Goal: Use online tool/utility: Use online tool/utility

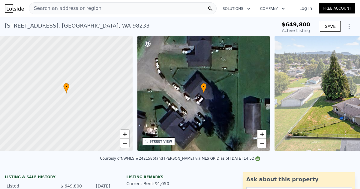
scroll to position [0, 4]
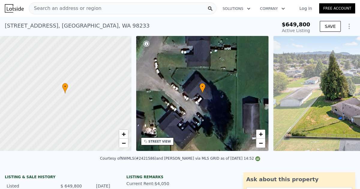
type input "-$ 692,109"
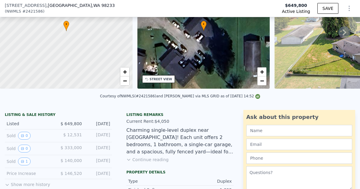
scroll to position [61, 0]
click at [154, 161] on button "Continue reading" at bounding box center [147, 160] width 42 height 6
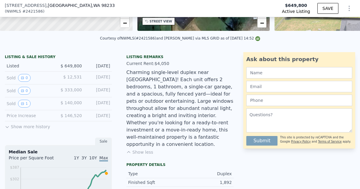
scroll to position [119, 0]
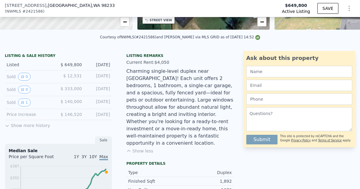
click at [144, 148] on button "Show less" at bounding box center [139, 151] width 27 height 6
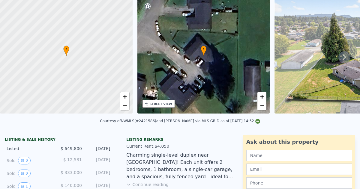
scroll to position [0, 0]
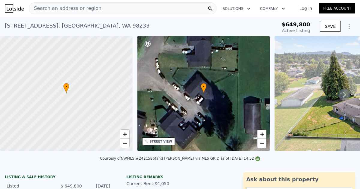
click at [306, 8] on link "Log In" at bounding box center [305, 8] width 27 height 6
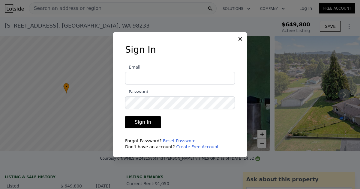
type input "daliahomehaven@gmail.com"
click at [142, 124] on button "Sign In" at bounding box center [143, 122] width 36 height 12
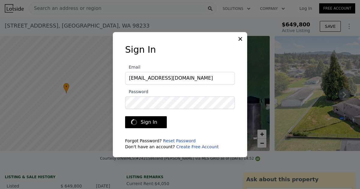
type input "$ 605,000"
type input "-$ 131,151"
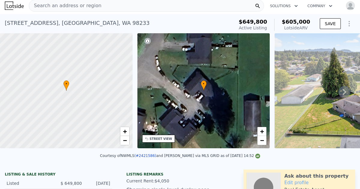
scroll to position [2, 0]
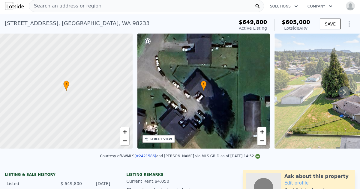
click at [345, 91] on icon at bounding box center [345, 92] width 4 height 6
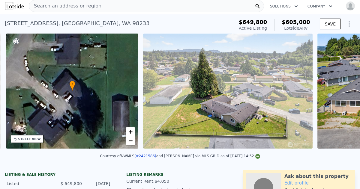
scroll to position [0, 140]
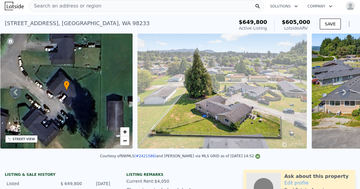
click at [345, 90] on icon at bounding box center [345, 92] width 12 height 12
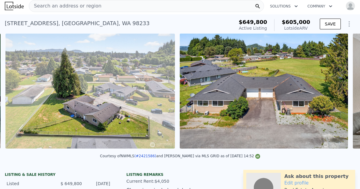
scroll to position [0, 275]
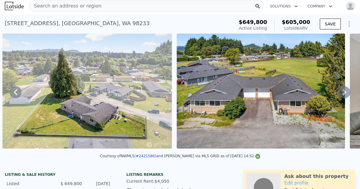
click at [345, 90] on icon at bounding box center [345, 92] width 12 height 12
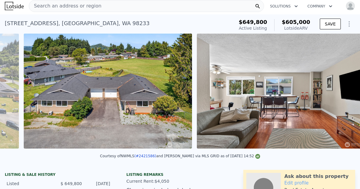
scroll to position [0, 449]
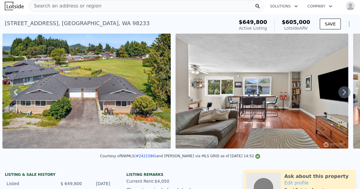
click at [345, 90] on icon at bounding box center [345, 92] width 12 height 12
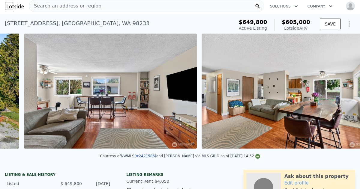
scroll to position [0, 622]
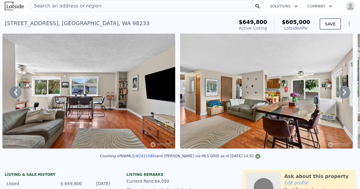
click at [345, 93] on icon at bounding box center [345, 92] width 4 height 6
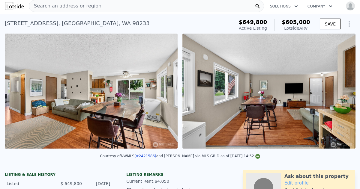
scroll to position [0, 800]
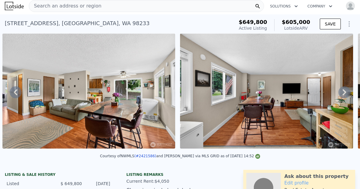
click at [345, 93] on icon at bounding box center [345, 92] width 4 height 6
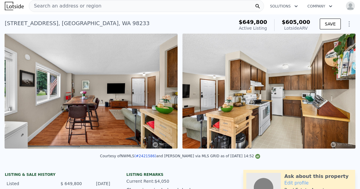
scroll to position [0, 978]
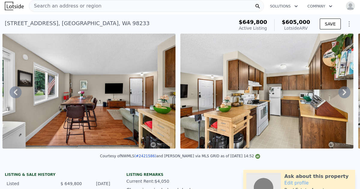
click at [345, 93] on icon at bounding box center [345, 92] width 4 height 6
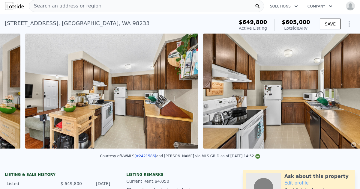
scroll to position [0, 1156]
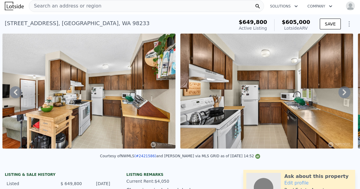
click at [345, 93] on icon at bounding box center [345, 92] width 4 height 6
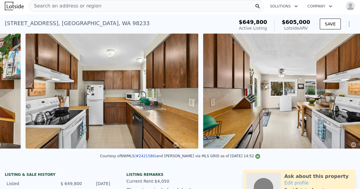
scroll to position [0, 1333]
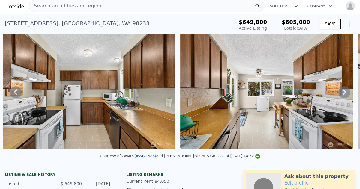
click at [345, 93] on icon at bounding box center [345, 92] width 4 height 6
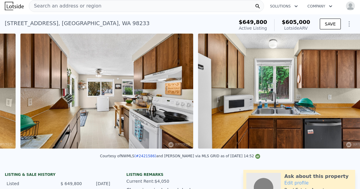
scroll to position [0, 1511]
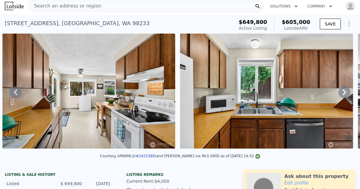
click at [345, 93] on icon at bounding box center [345, 92] width 4 height 6
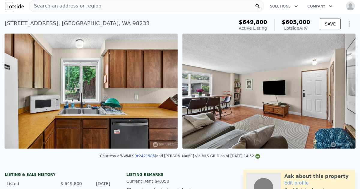
scroll to position [0, 1689]
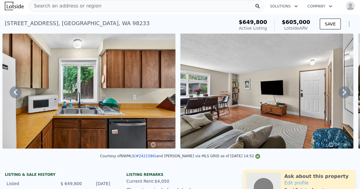
click at [345, 93] on icon at bounding box center [345, 92] width 4 height 6
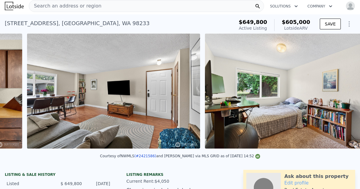
scroll to position [0, 1867]
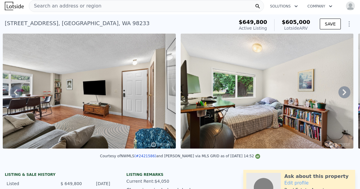
click at [345, 93] on icon at bounding box center [345, 92] width 4 height 6
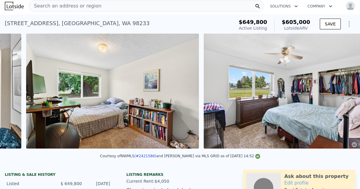
scroll to position [0, 2045]
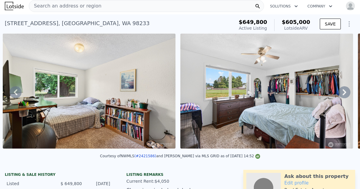
click at [345, 93] on icon at bounding box center [345, 92] width 4 height 6
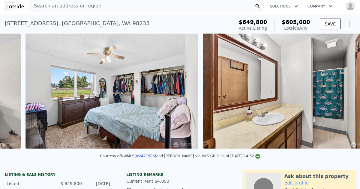
scroll to position [0, 2223]
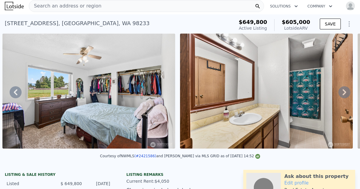
click at [345, 93] on icon at bounding box center [345, 92] width 4 height 6
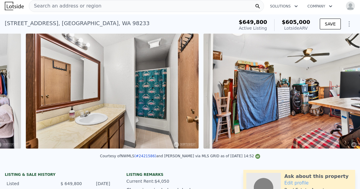
scroll to position [0, 2401]
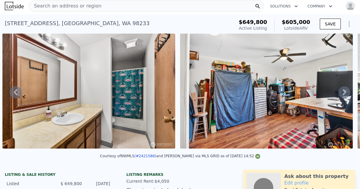
click at [345, 93] on icon at bounding box center [345, 92] width 4 height 6
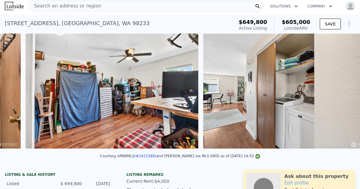
scroll to position [0, 2578]
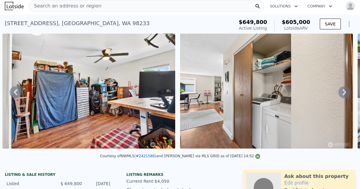
click at [345, 93] on icon at bounding box center [345, 92] width 4 height 6
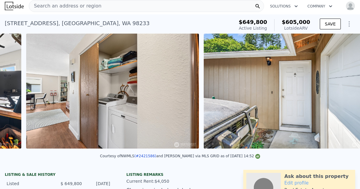
scroll to position [0, 2756]
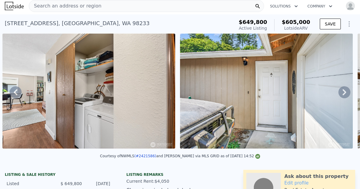
click at [345, 93] on icon at bounding box center [345, 92] width 4 height 6
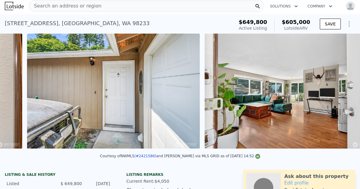
scroll to position [0, 2934]
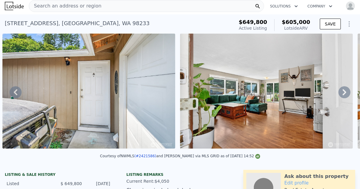
click at [345, 93] on icon at bounding box center [345, 92] width 4 height 6
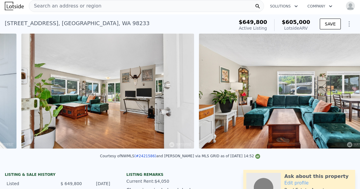
scroll to position [0, 3111]
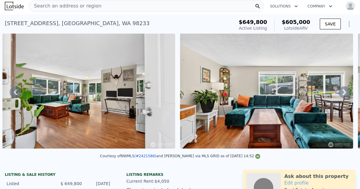
click at [17, 95] on icon at bounding box center [16, 92] width 12 height 12
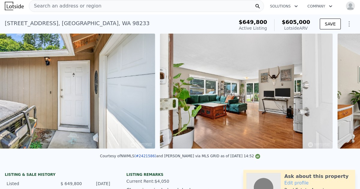
scroll to position [0, 2934]
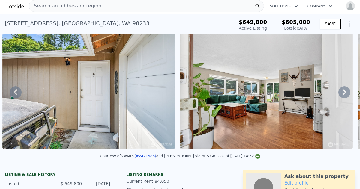
click at [347, 92] on icon at bounding box center [345, 92] width 12 height 12
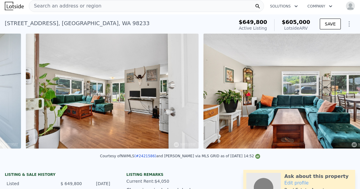
scroll to position [0, 3111]
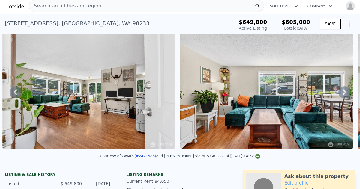
click at [347, 92] on icon at bounding box center [345, 92] width 12 height 12
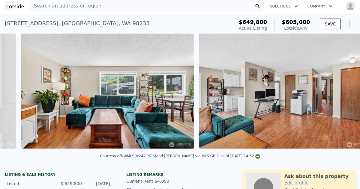
scroll to position [0, 3289]
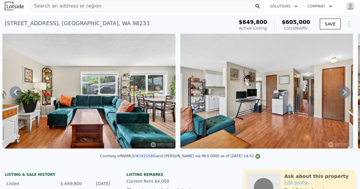
click at [347, 92] on icon at bounding box center [345, 92] width 12 height 12
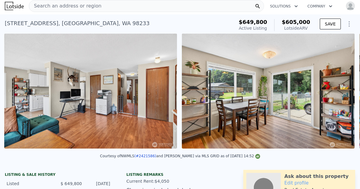
scroll to position [0, 3467]
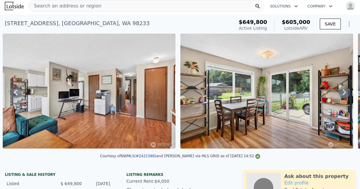
click at [347, 92] on icon at bounding box center [345, 92] width 12 height 12
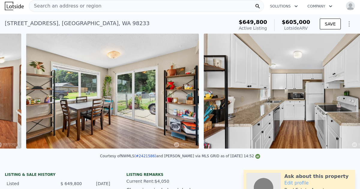
scroll to position [0, 3645]
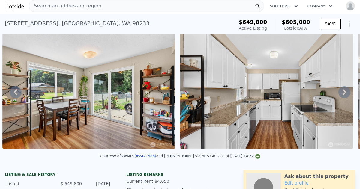
click at [347, 92] on icon at bounding box center [345, 92] width 12 height 12
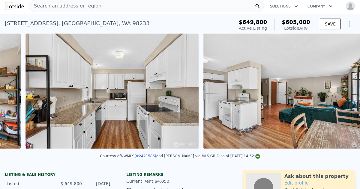
scroll to position [0, 3823]
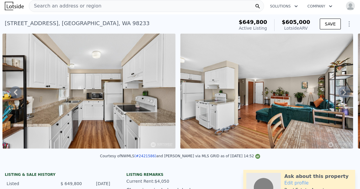
click at [347, 92] on icon at bounding box center [345, 92] width 12 height 12
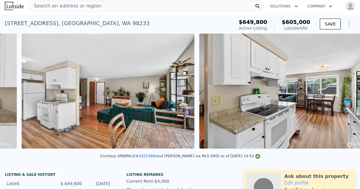
scroll to position [0, 4000]
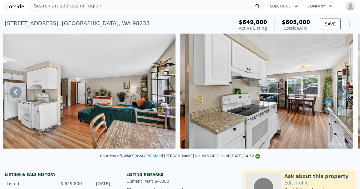
click at [347, 92] on icon at bounding box center [345, 92] width 12 height 12
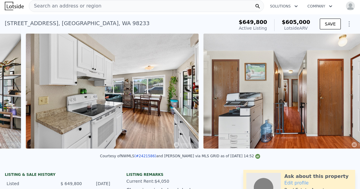
scroll to position [0, 4178]
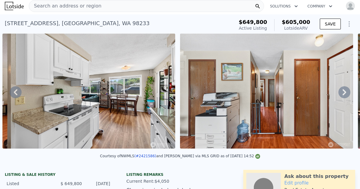
click at [347, 92] on icon at bounding box center [345, 92] width 12 height 12
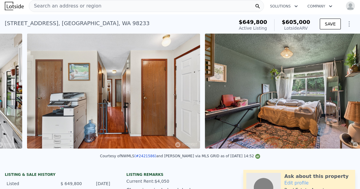
scroll to position [0, 4356]
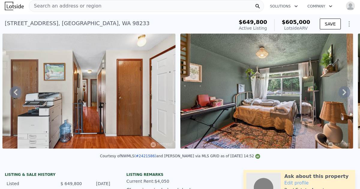
click at [347, 92] on icon at bounding box center [345, 92] width 12 height 12
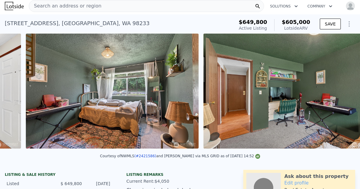
scroll to position [0, 4534]
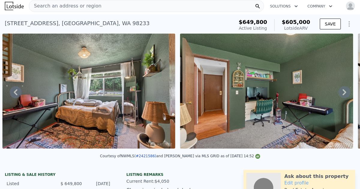
click at [347, 92] on icon at bounding box center [345, 92] width 12 height 12
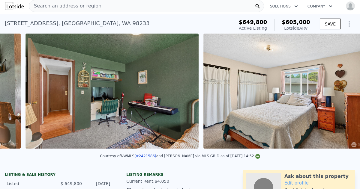
scroll to position [0, 4712]
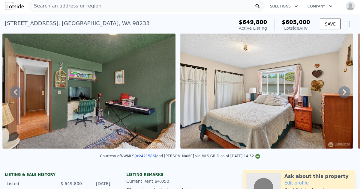
click at [347, 92] on icon at bounding box center [345, 92] width 12 height 12
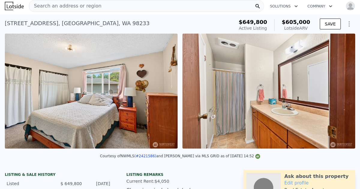
scroll to position [0, 4890]
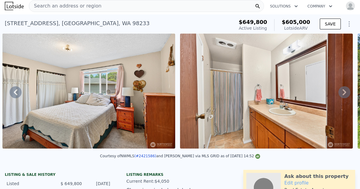
click at [347, 92] on icon at bounding box center [345, 92] width 12 height 12
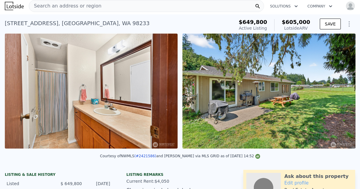
scroll to position [0, 5067]
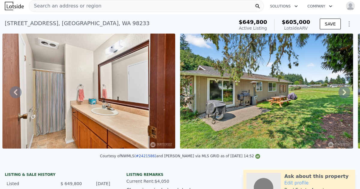
click at [347, 92] on icon at bounding box center [345, 92] width 12 height 12
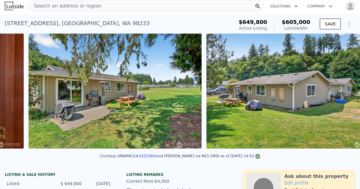
scroll to position [0, 5245]
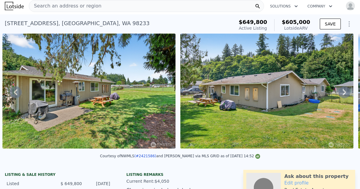
click at [347, 92] on icon at bounding box center [345, 92] width 12 height 12
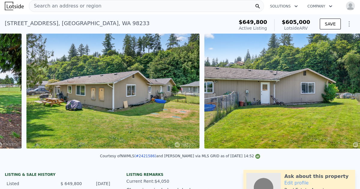
scroll to position [0, 5423]
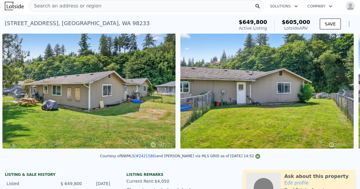
click at [347, 92] on icon at bounding box center [345, 92] width 12 height 12
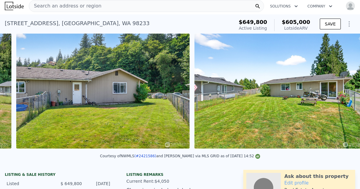
scroll to position [0, 5601]
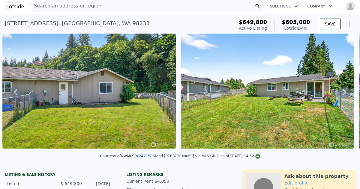
click at [347, 92] on icon at bounding box center [345, 92] width 12 height 12
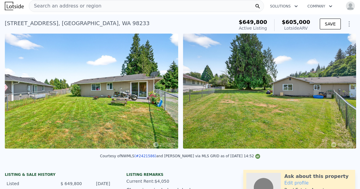
scroll to position [0, 5779]
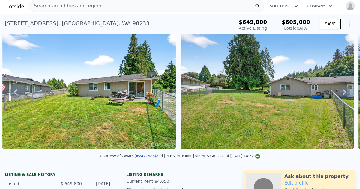
click at [347, 92] on icon at bounding box center [345, 92] width 12 height 12
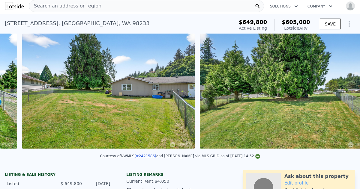
scroll to position [0, 5958]
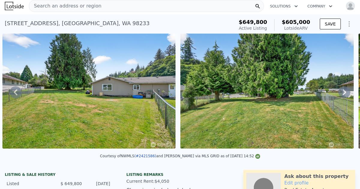
click at [347, 92] on icon at bounding box center [345, 92] width 12 height 12
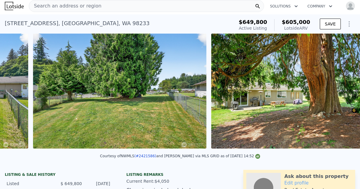
scroll to position [0, 6136]
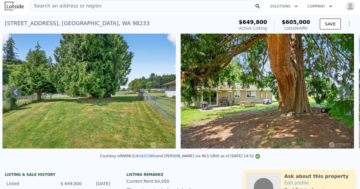
click at [347, 92] on icon at bounding box center [345, 92] width 12 height 12
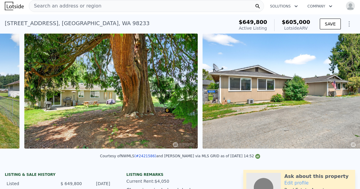
scroll to position [0, 6314]
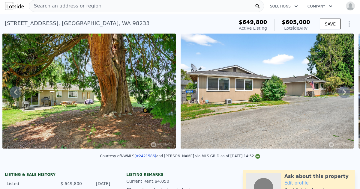
click at [347, 92] on icon at bounding box center [345, 92] width 12 height 12
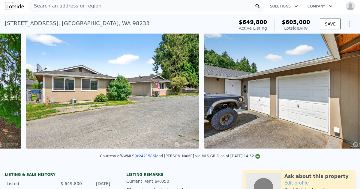
scroll to position [0, 6492]
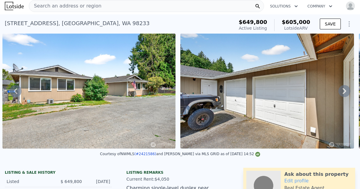
click at [347, 92] on icon at bounding box center [345, 91] width 12 height 12
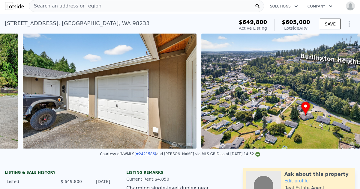
scroll to position [0, 6667]
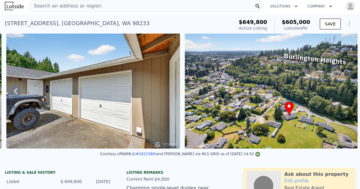
click at [347, 92] on img at bounding box center [271, 91] width 173 height 115
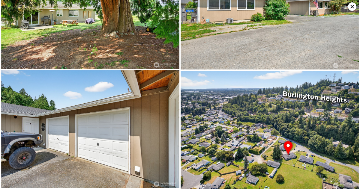
scroll to position [2092, 0]
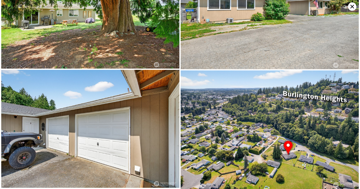
click at [352, 5] on icon at bounding box center [352, 6] width 8 height 8
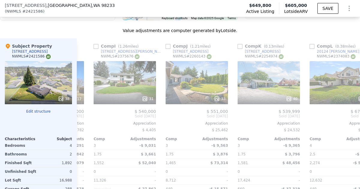
scroll to position [0, 596]
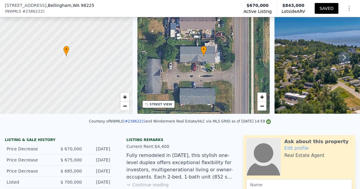
scroll to position [75, 0]
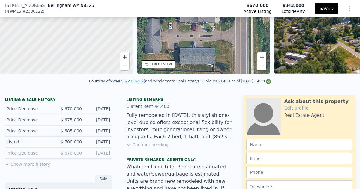
click at [149, 144] on button "Continue reading" at bounding box center [147, 145] width 42 height 6
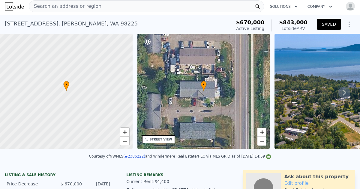
scroll to position [0, 0]
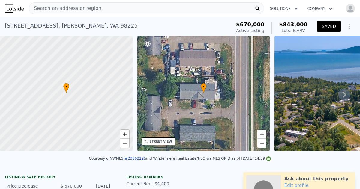
click at [290, 102] on img at bounding box center [361, 93] width 173 height 115
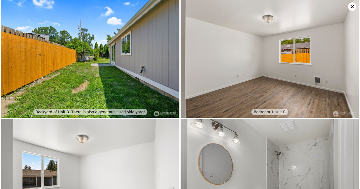
scroll to position [1680, 0]
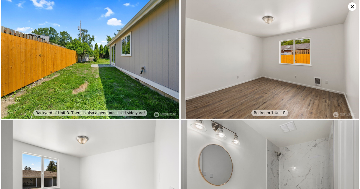
click at [352, 6] on icon at bounding box center [352, 6] width 8 height 8
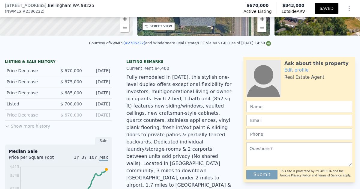
scroll to position [114, 0]
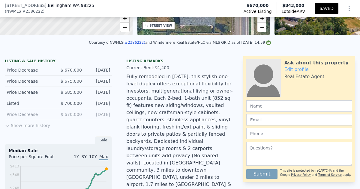
click at [32, 126] on button "Show more history" at bounding box center [27, 124] width 45 height 8
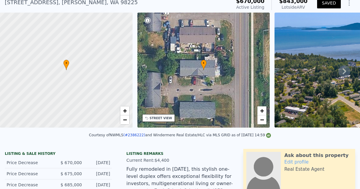
scroll to position [24, 0]
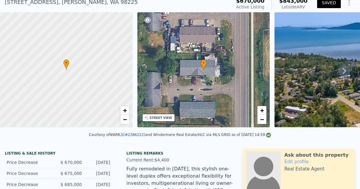
click at [293, 92] on img at bounding box center [361, 69] width 173 height 115
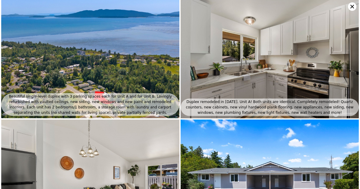
scroll to position [0, 0]
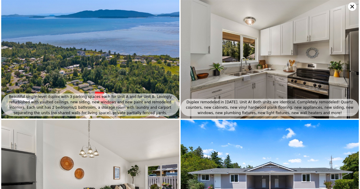
click at [352, 6] on icon at bounding box center [353, 7] width 4 height 4
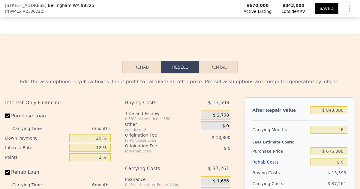
scroll to position [1226, 0]
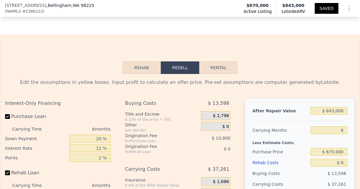
click at [7, 114] on input "Purchase Loan" at bounding box center [7, 116] width 5 height 5
checkbox input "false"
type input "$ 99,829"
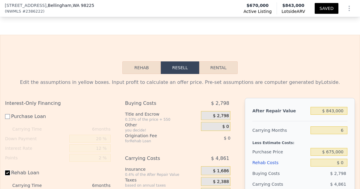
click at [8, 171] on input "Rehab Loan" at bounding box center [7, 173] width 5 height 5
checkbox input "false"
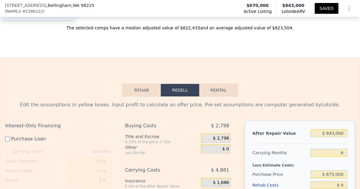
scroll to position [1204, 0]
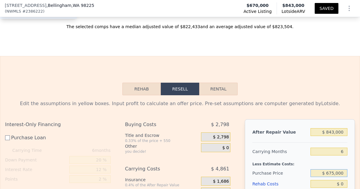
click at [344, 170] on input "$ 675,000" at bounding box center [329, 174] width 37 height 8
type input "$ 670,000"
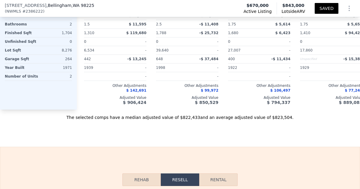
scroll to position [1113, 0]
click at [226, 174] on button "Rental" at bounding box center [218, 180] width 38 height 13
select select "30"
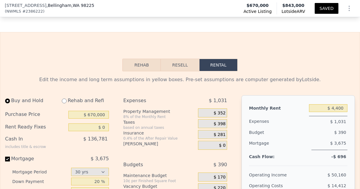
scroll to position [1230, 0]
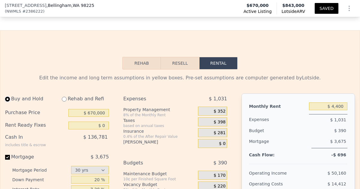
click at [6, 97] on input "radio" at bounding box center [7, 99] width 5 height 5
click at [7, 155] on input "Mortgage $ 3,675" at bounding box center [7, 157] width 5 height 5
checkbox input "false"
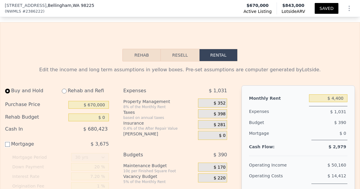
scroll to position [1237, 0]
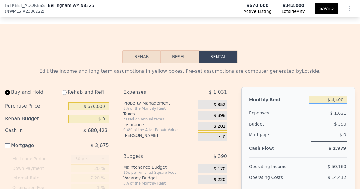
click at [345, 96] on input "$ 4,400" at bounding box center [328, 100] width 38 height 8
type input "$ 4"
click at [330, 119] on div "$ 390" at bounding box center [319, 124] width 58 height 11
type input "$ 4,400"
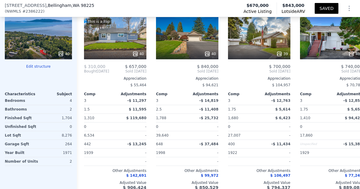
scroll to position [1022, 0]
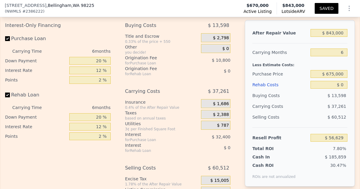
scroll to position [1198, 0]
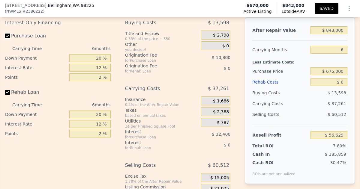
click at [7, 34] on input "Purchase Loan" at bounding box center [7, 36] width 5 height 5
checkbox input "false"
type input "$ 99,829"
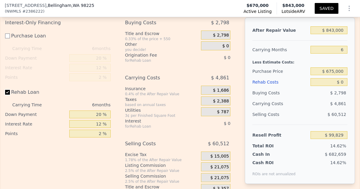
click at [8, 90] on input "Rehab Loan" at bounding box center [7, 92] width 5 height 5
checkbox input "false"
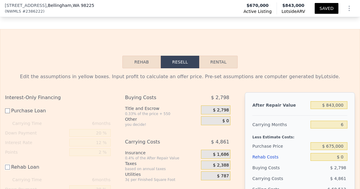
scroll to position [1125, 0]
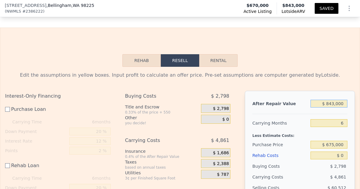
click at [345, 100] on input "$ 843,000" at bounding box center [329, 104] width 37 height 8
type input "$ 84,300"
type input "-$ 603,390"
type input "$ 8"
type input "-$ 681,515"
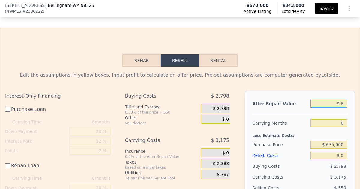
type input "$ 80"
type input "-$ 681,448"
type input "$ 800"
type input "-$ 680,782"
type input "$ 800,000"
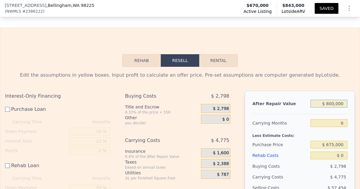
type input "$ 59,973"
type input "$ 800,000"
click at [335, 141] on input "$ 675,000" at bounding box center [329, 145] width 37 height 8
type input "$ 670,000"
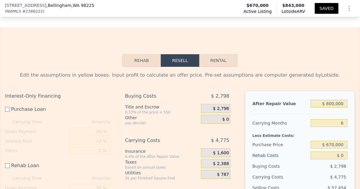
click at [329, 161] on div "$ 2,798" at bounding box center [328, 166] width 37 height 11
type input "$ 64,990"
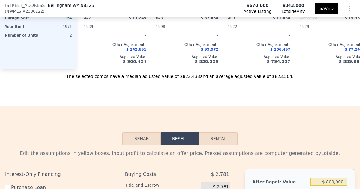
scroll to position [1044, 0]
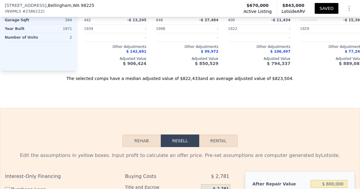
click at [217, 135] on button "Rental" at bounding box center [218, 141] width 38 height 13
select select "30"
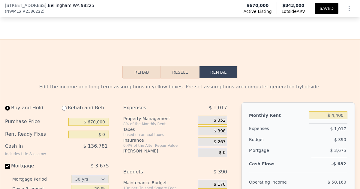
scroll to position [1124, 0]
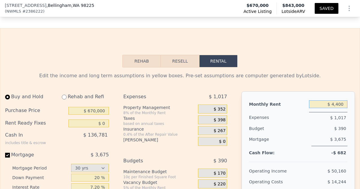
click at [344, 101] on input "$ 4,400" at bounding box center [328, 105] width 38 height 8
type input "$ 4,000"
click at [322, 134] on div "$ 3,675" at bounding box center [330, 140] width 36 height 12
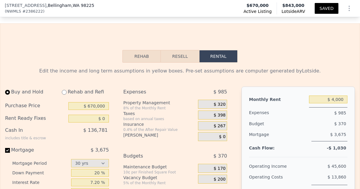
scroll to position [1129, 0]
click at [7, 148] on input "Mortgage $ 3,675" at bounding box center [7, 150] width 5 height 5
checkbox input "false"
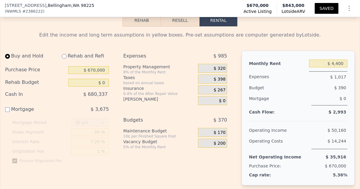
scroll to position [1165, 0]
click at [344, 59] on input "$ 4,400" at bounding box center [328, 63] width 38 height 8
click at [304, 155] on div "$ 35,916" at bounding box center [326, 157] width 44 height 11
click at [293, 93] on div "Mortgage" at bounding box center [279, 99] width 60 height 12
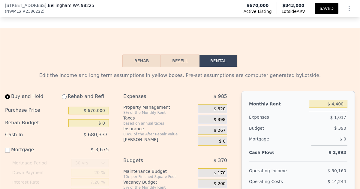
scroll to position [1070, 0]
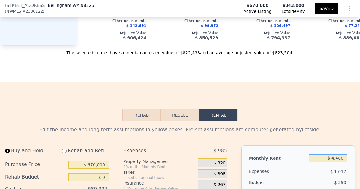
click at [344, 155] on input "$ 4,400" at bounding box center [328, 159] width 38 height 8
type input "$ 4"
click at [322, 177] on div "$ 390" at bounding box center [319, 182] width 58 height 11
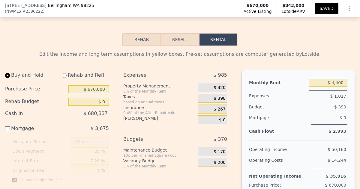
scroll to position [1127, 0]
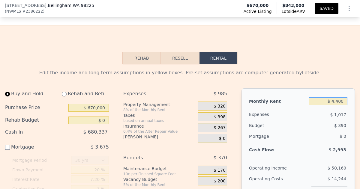
click at [344, 98] on input "$ 4,400" at bounding box center [328, 102] width 38 height 8
type input "$ 4"
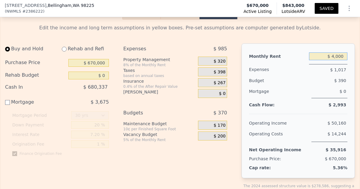
scroll to position [1173, 0]
type input "$ 4,400"
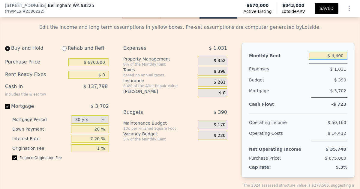
checkbox input "true"
click at [283, 120] on div "Operating Income" at bounding box center [268, 122] width 38 height 11
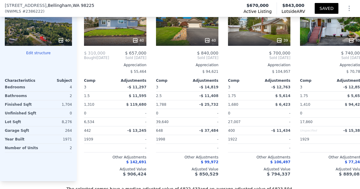
scroll to position [932, 0]
